Goal: Information Seeking & Learning: Find specific page/section

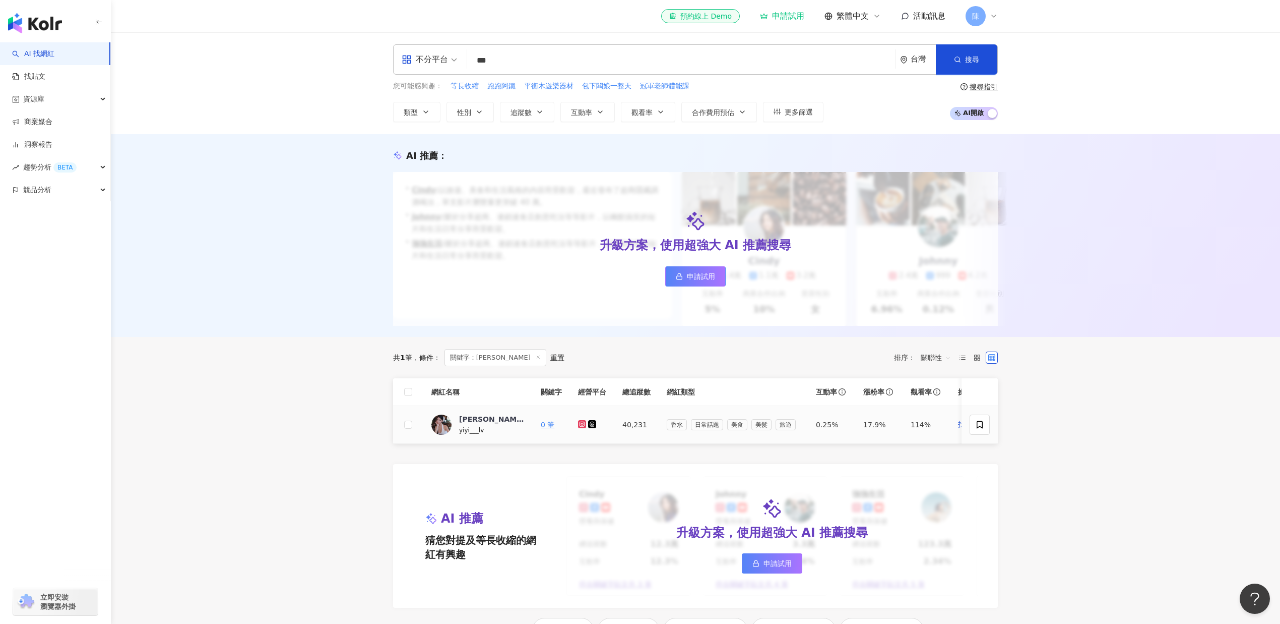
click at [582, 427] on icon at bounding box center [582, 424] width 7 height 6
click at [582, 428] on g at bounding box center [582, 424] width 8 height 8
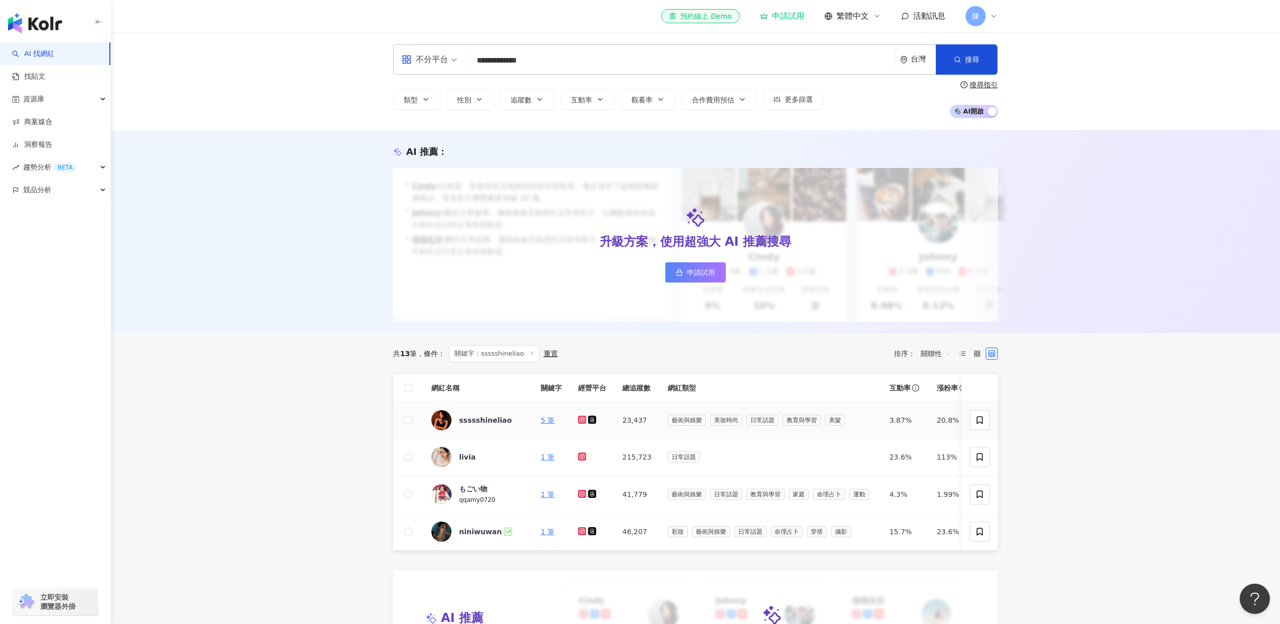
click at [581, 421] on icon at bounding box center [582, 419] width 4 height 4
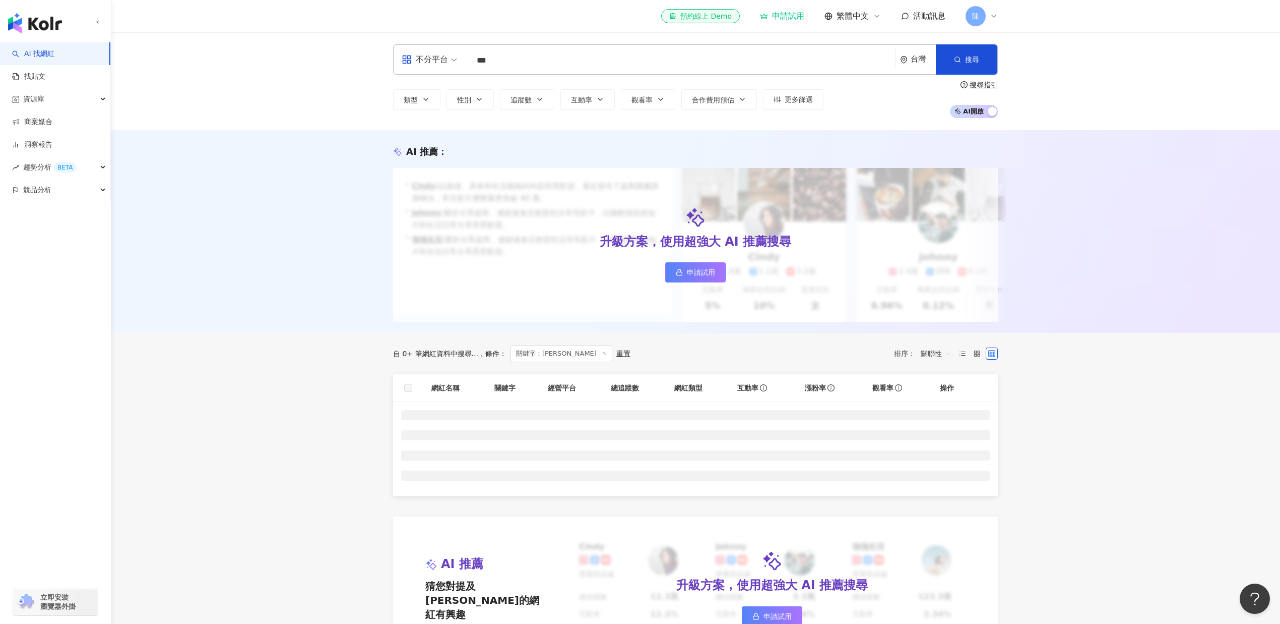
scroll to position [32, 0]
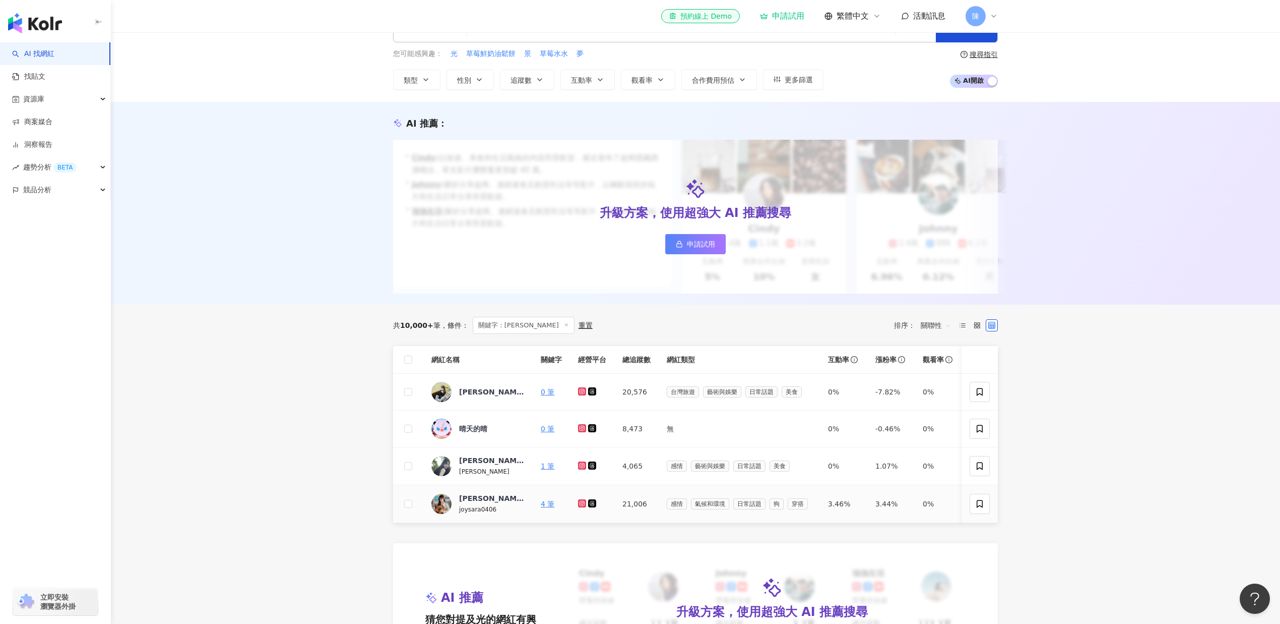
click at [579, 507] on icon at bounding box center [582, 503] width 8 height 8
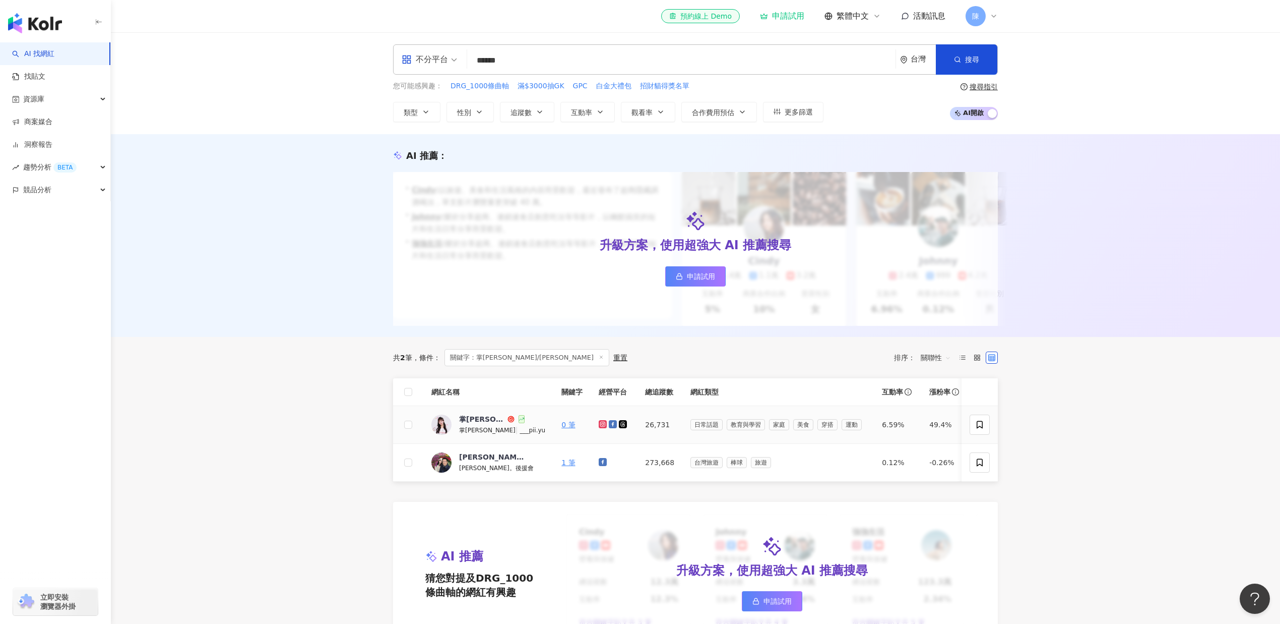
click at [599, 428] on icon at bounding box center [603, 424] width 8 height 8
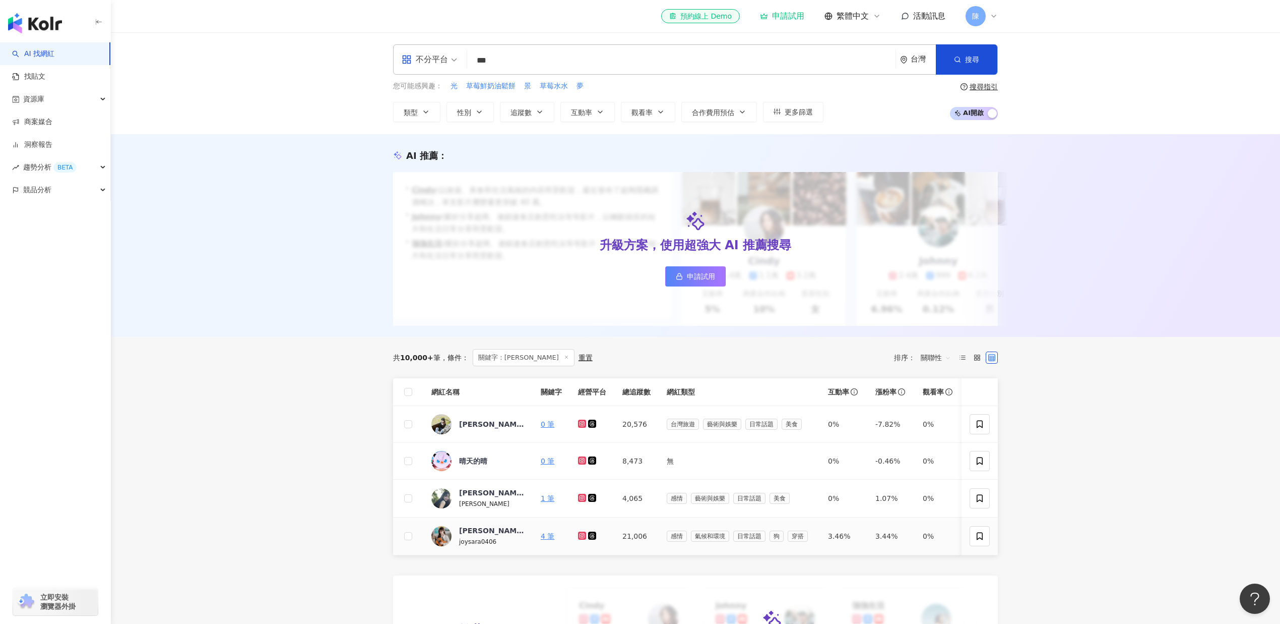
click at [579, 539] on icon at bounding box center [582, 535] width 8 height 8
